Goal: Use online tool/utility: Use online tool/utility

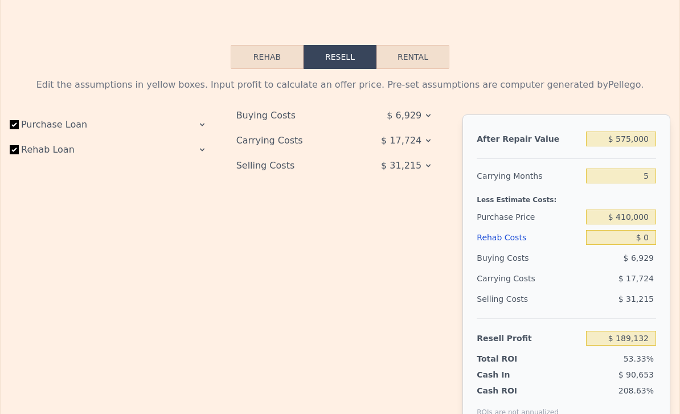
scroll to position [1536, 0]
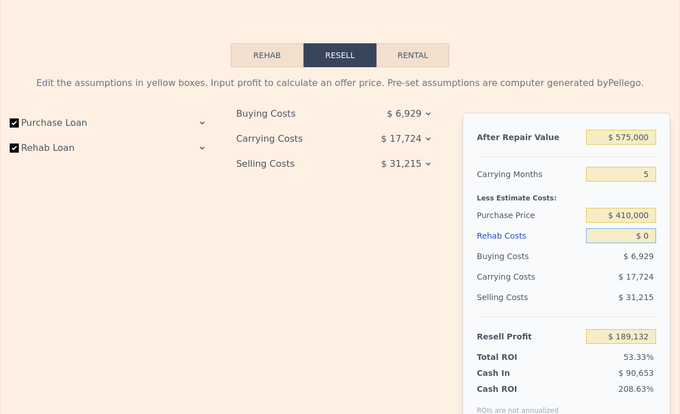
click at [645, 236] on input "$ 0" at bounding box center [621, 235] width 70 height 15
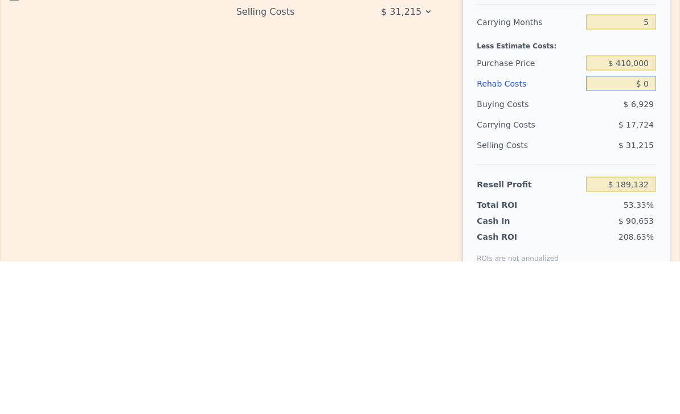
type input "$ 30"
type input "$ 189,102"
type input "$ 300"
type input "$ 188,817"
type input "$ 3,000"
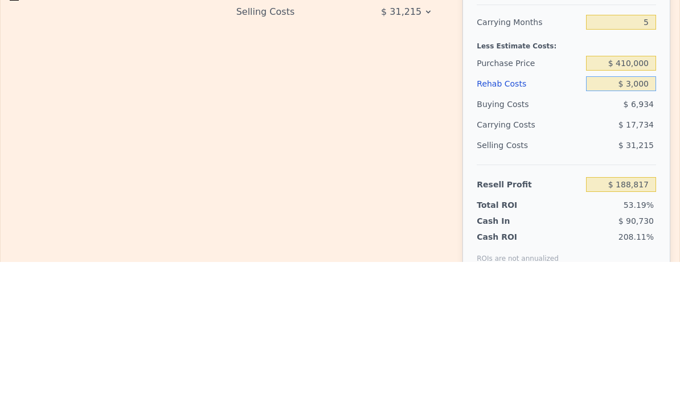
type input "$ 185,964"
type input "$ 30,000"
type input "$ 157,452"
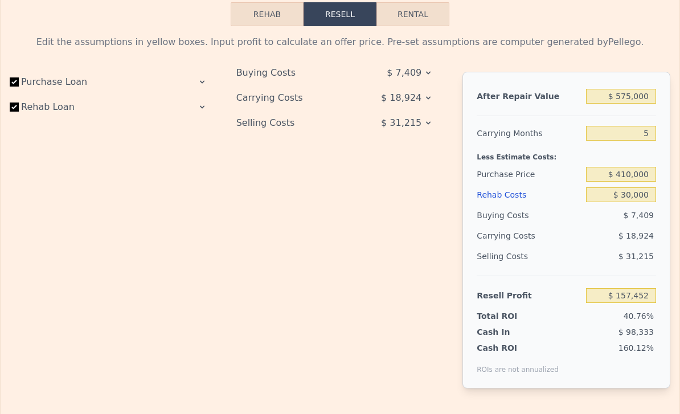
scroll to position [1579, 0]
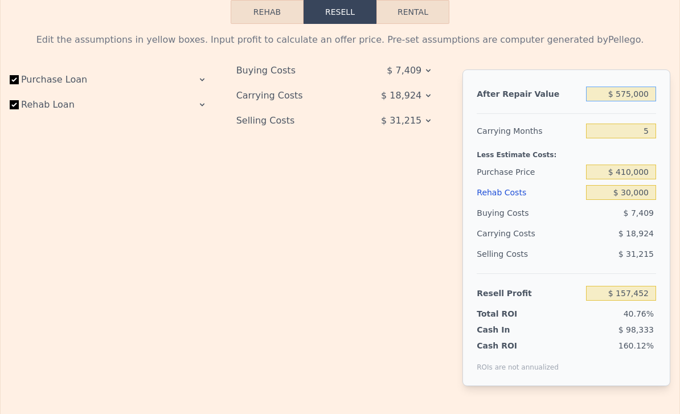
click at [634, 92] on input "$ 575,000" at bounding box center [621, 94] width 70 height 15
type input "$ 57,000"
type input "-$ 332,060"
type input "$ 5,000"
type input "-$ 381,200"
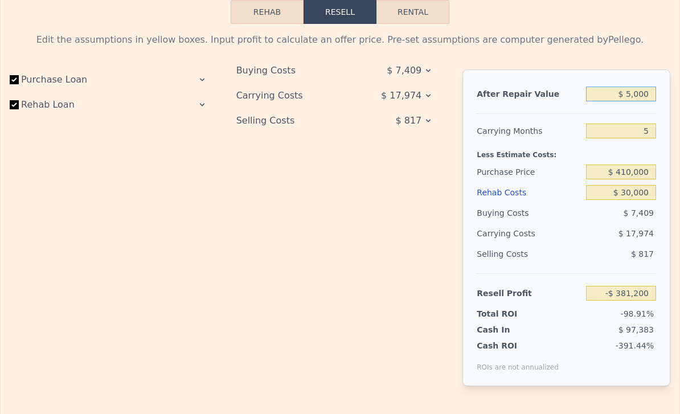
type input "$ 52,000"
type input "-$ 336,785"
type input "$ 525,000"
type input "$ 110,202"
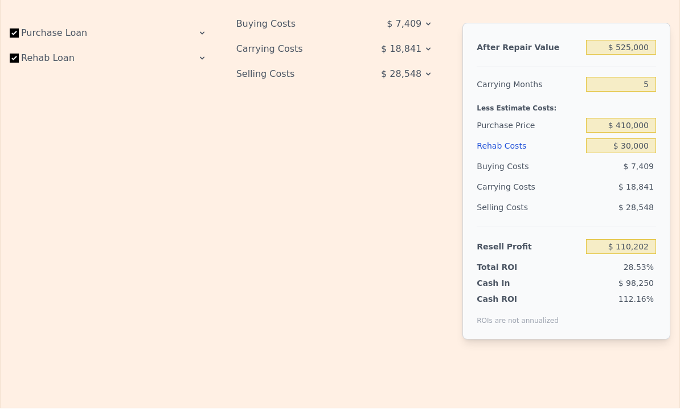
scroll to position [1627, 0]
type input "$ 575,000"
type input "$ 0"
type input "$ 189,132"
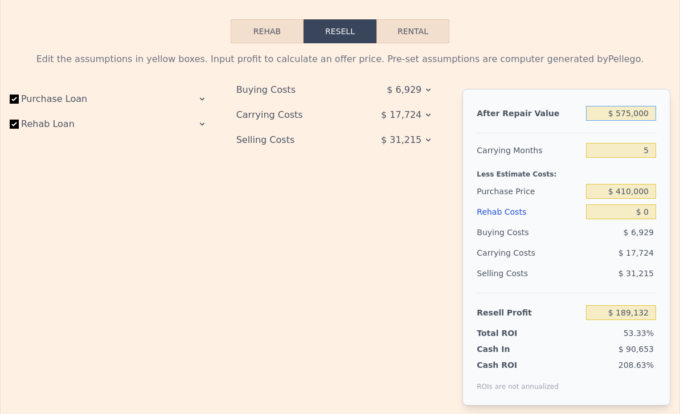
scroll to position [1559, 0]
click at [14, 128] on input "Rehab Loan" at bounding box center [14, 124] width 9 height 9
click at [17, 124] on input "Rehab Loan" at bounding box center [14, 124] width 9 height 9
checkbox input "true"
click at [266, 114] on div "Carrying Costs" at bounding box center [294, 115] width 117 height 21
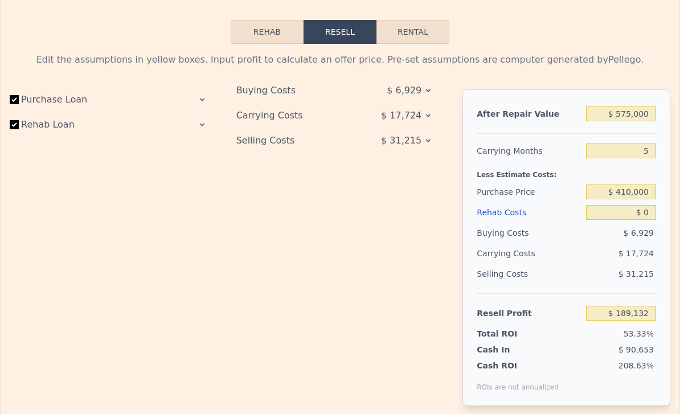
click at [402, 110] on span "$ 17,724" at bounding box center [401, 115] width 40 height 21
click at [433, 113] on icon at bounding box center [428, 115] width 9 height 9
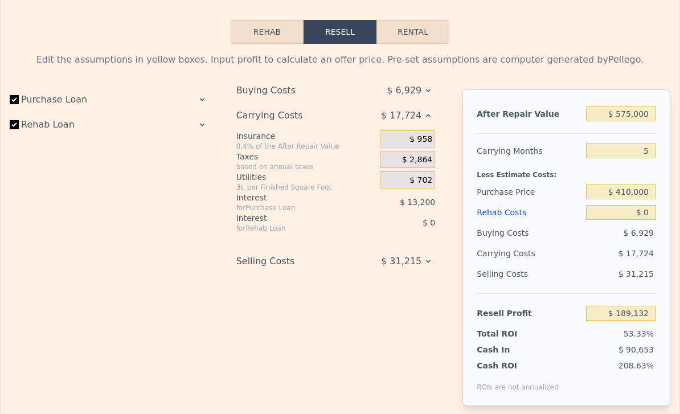
click at [400, 89] on span "$ 6,929" at bounding box center [404, 90] width 35 height 21
click at [421, 112] on span "$ 17,724" at bounding box center [401, 115] width 40 height 21
click at [437, 89] on div "Edit the assumptions in yellow boxes. Input profit to calculate an offer price.…" at bounding box center [340, 238] width 661 height 371
click at [428, 92] on icon at bounding box center [428, 90] width 9 height 9
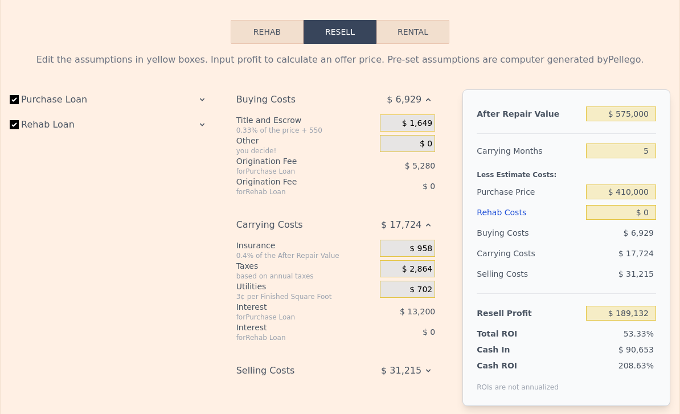
click at [411, 161] on span "$ 5,280" at bounding box center [420, 165] width 30 height 9
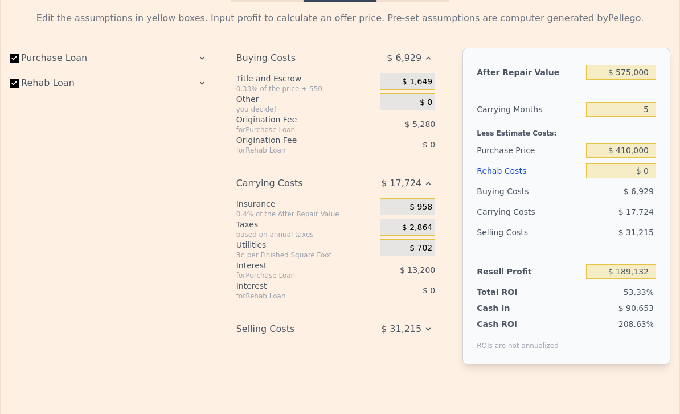
scroll to position [1602, 0]
click at [422, 228] on span "$ 2,864" at bounding box center [417, 227] width 30 height 10
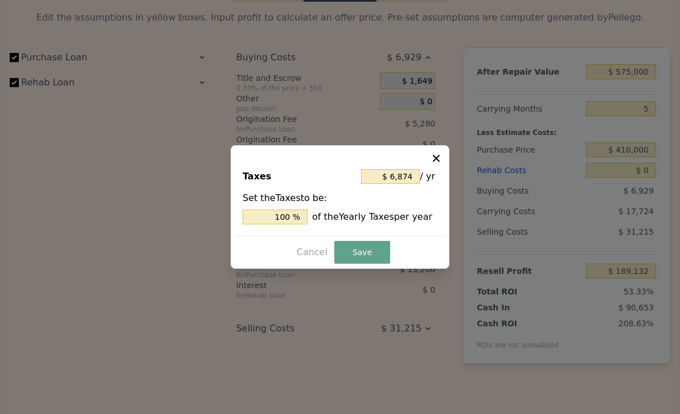
click at [441, 164] on icon at bounding box center [436, 158] width 11 height 11
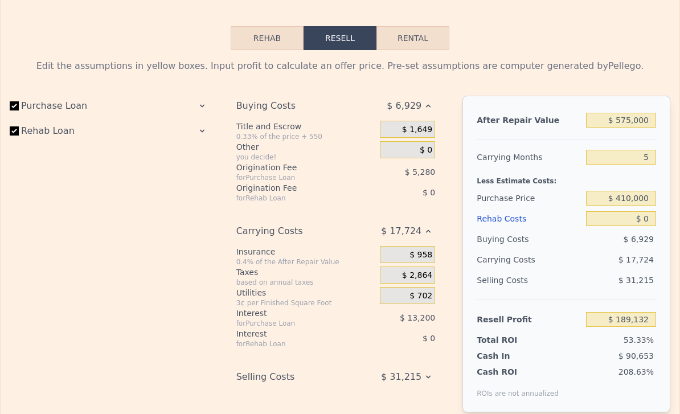
scroll to position [1552, 0]
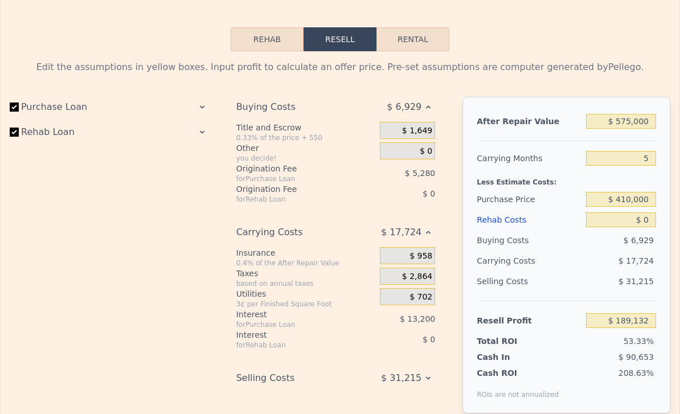
click at [421, 230] on span "$ 17,724" at bounding box center [401, 232] width 40 height 21
click at [421, 237] on span "$ 17,724" at bounding box center [401, 232] width 40 height 21
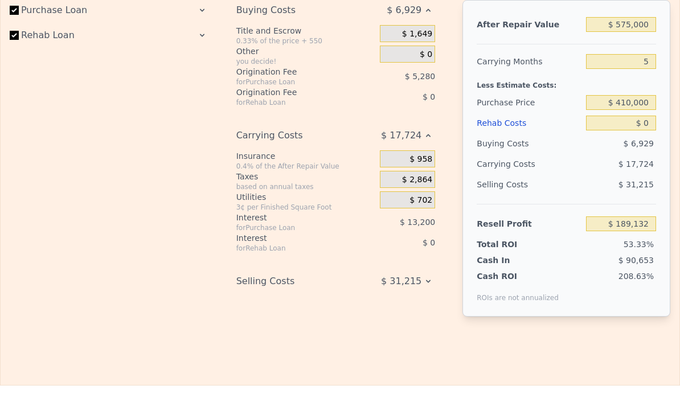
scroll to position [1650, 0]
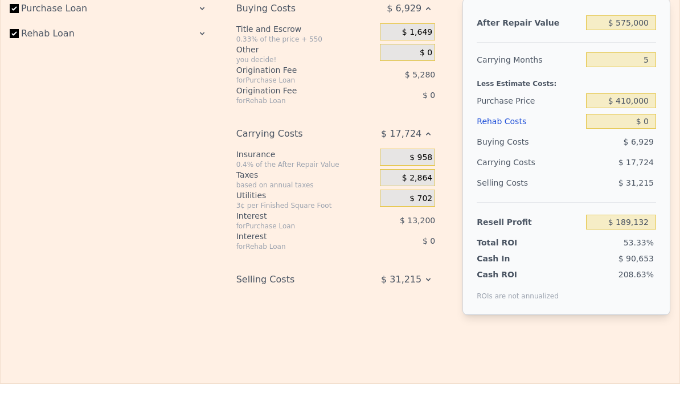
click at [416, 220] on span "$ 13,200" at bounding box center [417, 220] width 35 height 9
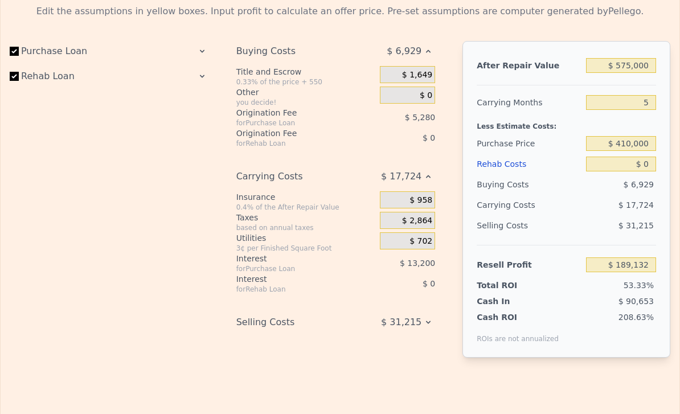
scroll to position [1609, 0]
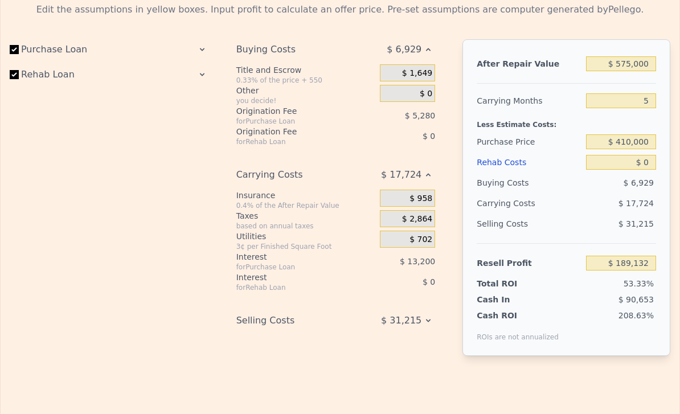
click at [430, 265] on span "$ 13,200" at bounding box center [417, 261] width 35 height 9
click at [425, 285] on span "$ 0" at bounding box center [429, 281] width 13 height 9
click at [418, 267] on div "$ 13,200" at bounding box center [397, 261] width 78 height 21
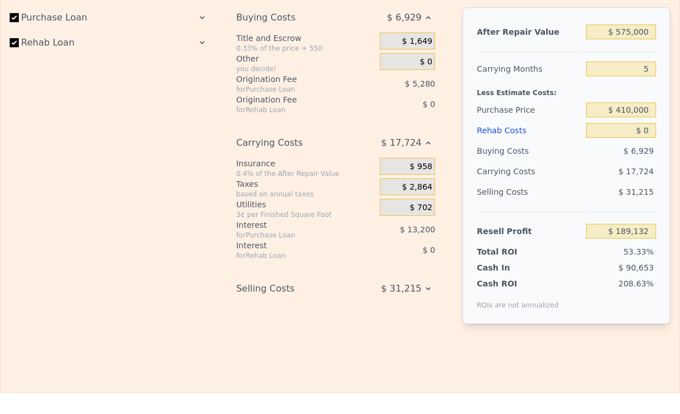
scroll to position [1647, 0]
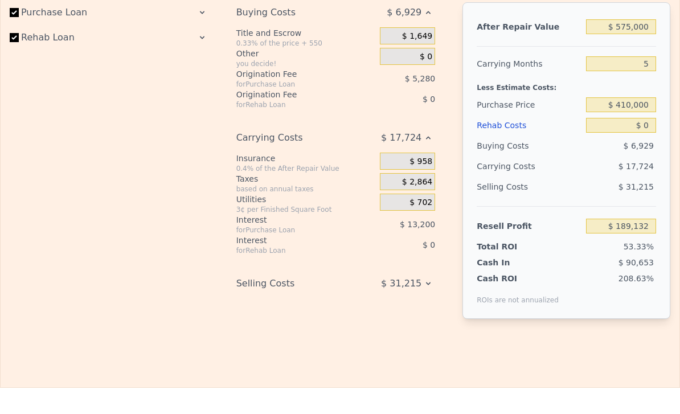
click at [412, 286] on span "$ 31,215" at bounding box center [401, 283] width 40 height 21
click at [425, 287] on icon at bounding box center [428, 283] width 9 height 9
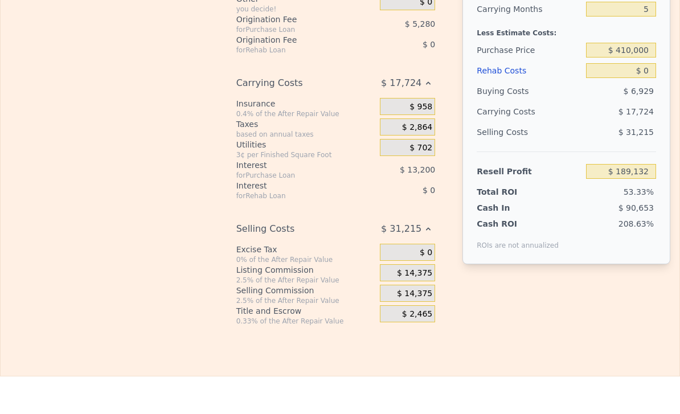
scroll to position [1711, 0]
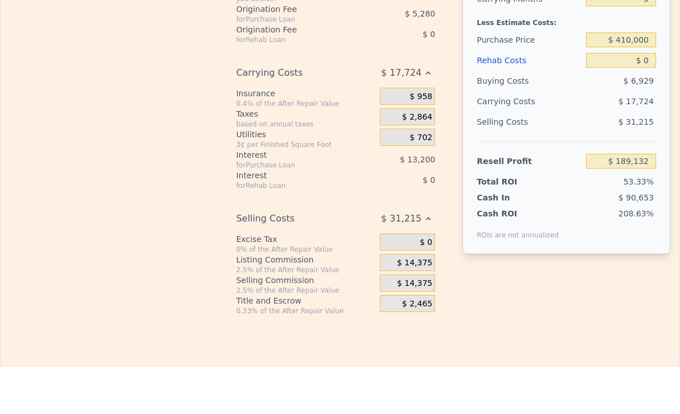
click at [341, 332] on div "Rehab Resell Rental Edit the assumptions in yellow boxes. Input profit to calcu…" at bounding box center [340, 91] width 680 height 549
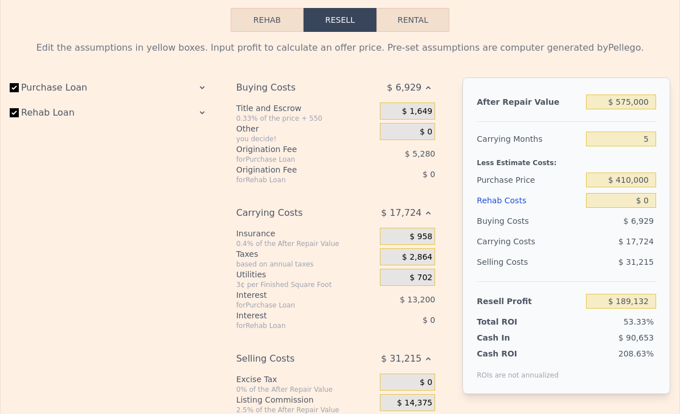
scroll to position [1566, 0]
